Goal: Find specific page/section: Find specific page/section

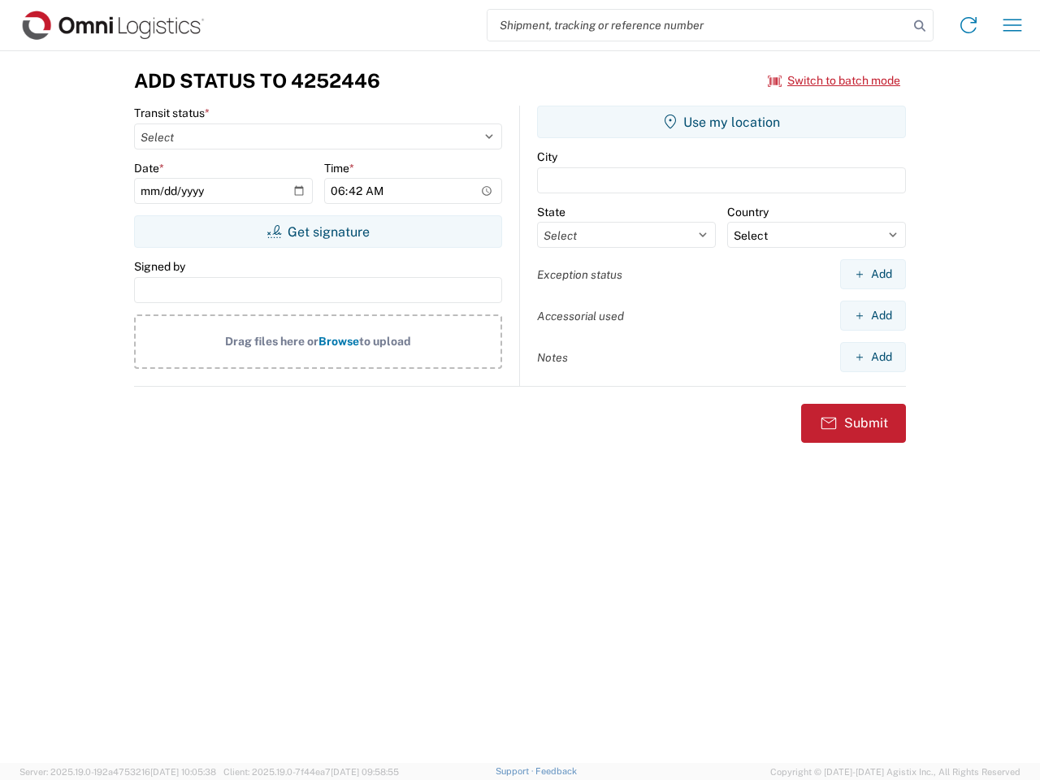
click at [698, 25] on input "search" at bounding box center [697, 25] width 421 height 31
click at [920, 26] on icon at bounding box center [919, 26] width 23 height 23
click at [968, 25] on icon at bounding box center [968, 25] width 26 height 26
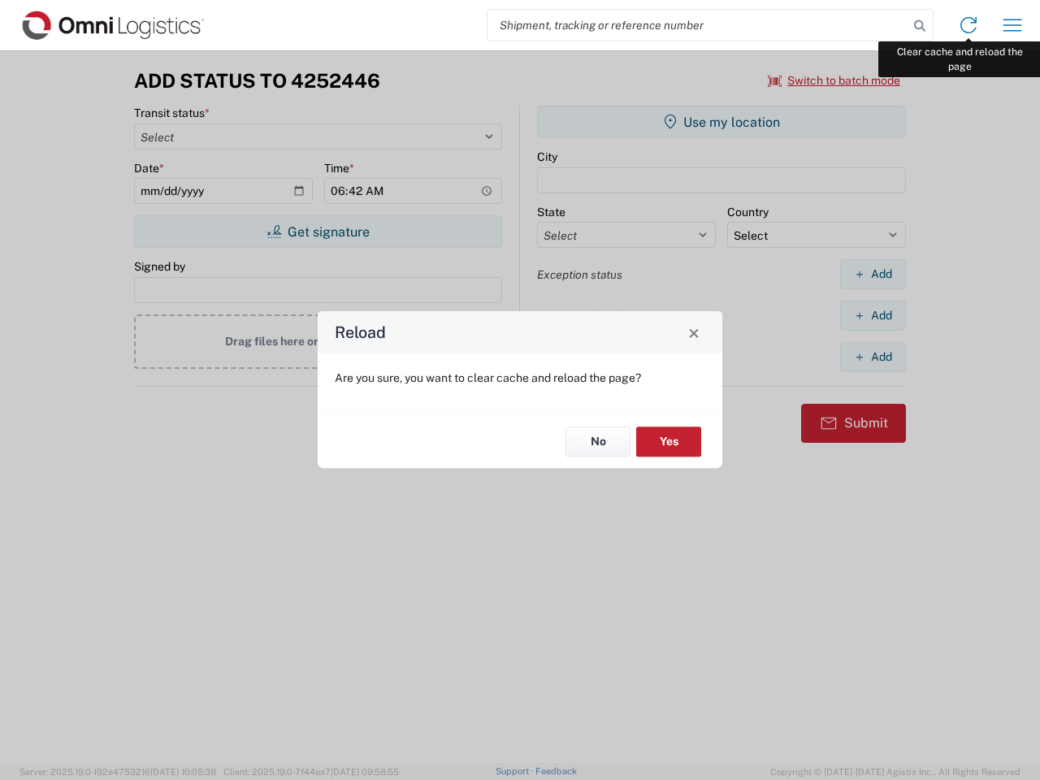
click at [1012, 25] on div "Reload Are you sure, you want to clear cache and reload the page? No Yes" at bounding box center [520, 390] width 1040 height 780
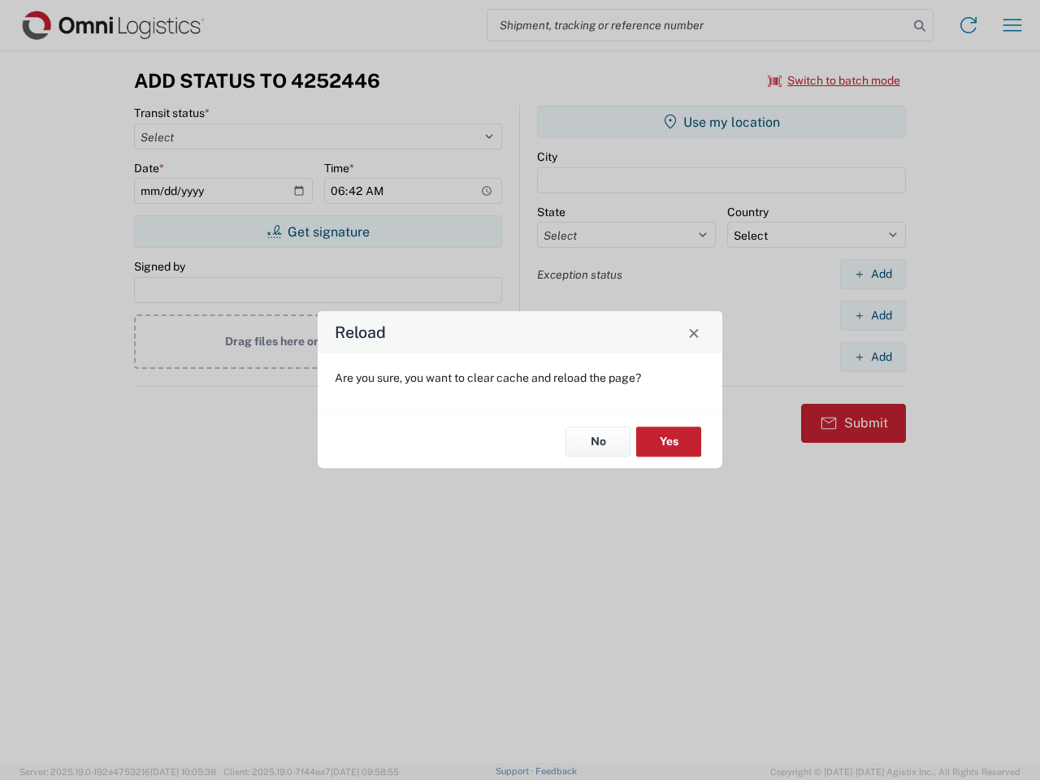
click at [834, 80] on div "Reload Are you sure, you want to clear cache and reload the page? No Yes" at bounding box center [520, 390] width 1040 height 780
click at [318, 232] on div "Reload Are you sure, you want to clear cache and reload the page? No Yes" at bounding box center [520, 390] width 1040 height 780
click at [721, 122] on div "Reload Are you sure, you want to clear cache and reload the page? No Yes" at bounding box center [520, 390] width 1040 height 780
click at [872, 274] on div "Reload Are you sure, you want to clear cache and reload the page? No Yes" at bounding box center [520, 390] width 1040 height 780
click at [872, 315] on div "Reload Are you sure, you want to clear cache and reload the page? No Yes" at bounding box center [520, 390] width 1040 height 780
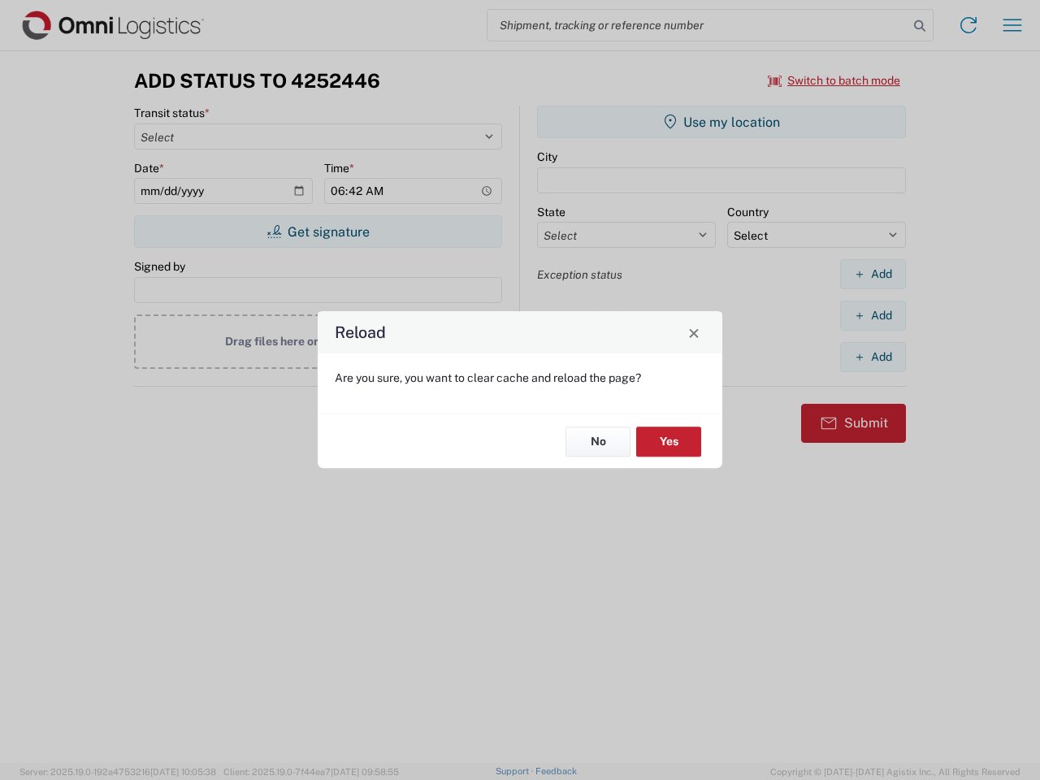
click at [872, 357] on div "Reload Are you sure, you want to clear cache and reload the page? No Yes" at bounding box center [520, 390] width 1040 height 780
